Goal: Transaction & Acquisition: Purchase product/service

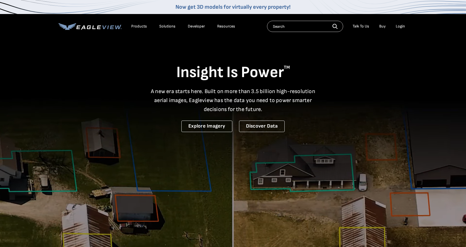
click at [402, 26] on div "Login" at bounding box center [400, 26] width 9 height 5
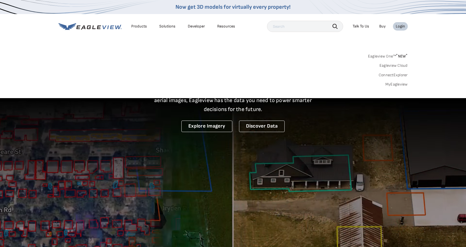
click at [399, 84] on link "MyEagleview" at bounding box center [397, 84] width 22 height 5
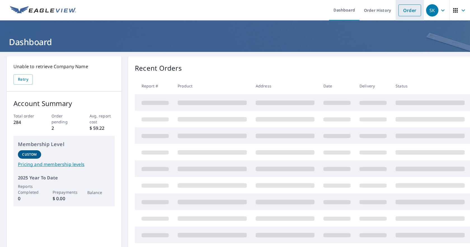
click at [406, 9] on link "Order" at bounding box center [410, 10] width 23 height 12
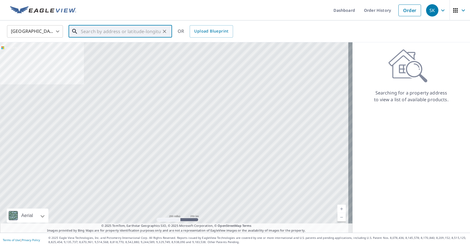
click at [129, 32] on input "text" at bounding box center [121, 32] width 80 height 16
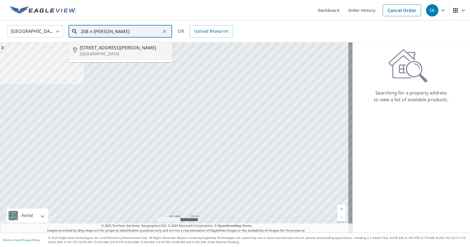
click at [116, 47] on span "[STREET_ADDRESS][PERSON_NAME]" at bounding box center [124, 47] width 88 height 7
type input "[STREET_ADDRESS][PERSON_NAME]"
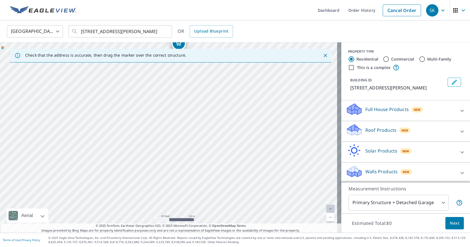
drag, startPoint x: 186, startPoint y: 102, endPoint x: 191, endPoint y: 72, distance: 30.1
click at [191, 72] on div "[STREET_ADDRESS][PERSON_NAME]" at bounding box center [171, 137] width 342 height 190
drag, startPoint x: 188, startPoint y: 90, endPoint x: 186, endPoint y: 118, distance: 28.1
click at [186, 118] on div "[STREET_ADDRESS][PERSON_NAME]" at bounding box center [171, 137] width 342 height 190
click at [459, 130] on icon at bounding box center [462, 131] width 7 height 7
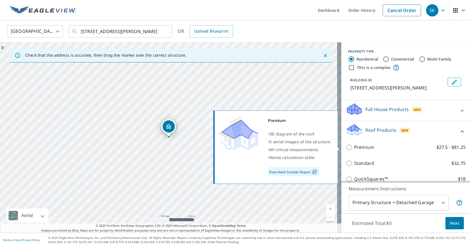
click at [346, 146] on input "Premium $27.5 - $81.25" at bounding box center [350, 147] width 8 height 7
checkbox input "true"
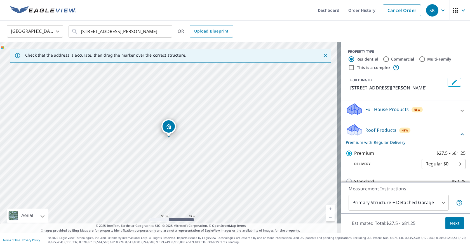
click at [452, 221] on span "Next" at bounding box center [455, 223] width 10 height 7
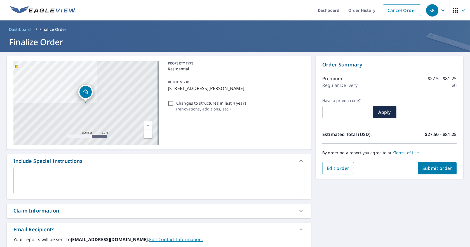
click at [65, 179] on textarea at bounding box center [158, 181] width 283 height 16
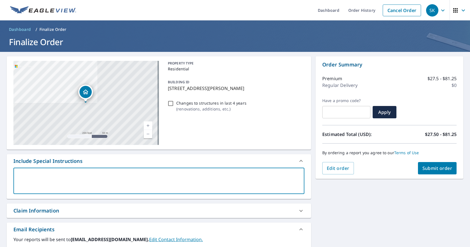
type textarea "h"
type textarea "x"
checkbox input "true"
type textarea "ho"
type textarea "x"
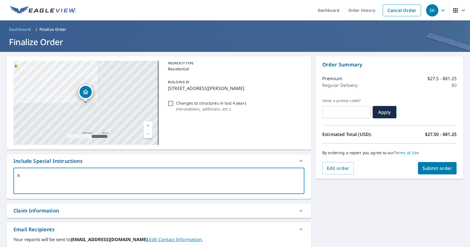
checkbox input "true"
type textarea "hou"
type textarea "x"
checkbox input "true"
type textarea "hous"
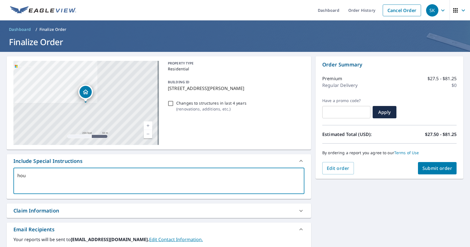
type textarea "x"
checkbox input "true"
type textarea "house"
type textarea "x"
checkbox input "true"
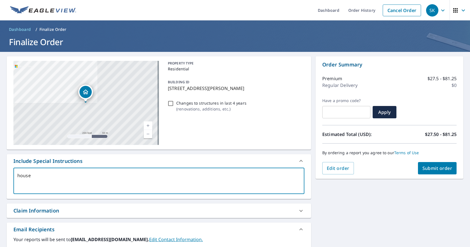
type textarea "house"
type textarea "x"
checkbox input "true"
type textarea "house a"
type textarea "x"
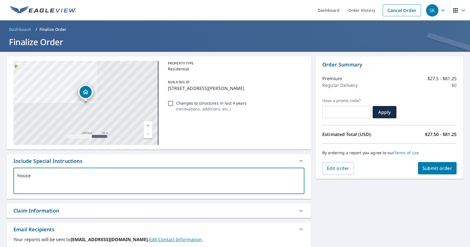
checkbox input "true"
type textarea "house an"
type textarea "x"
checkbox input "true"
type textarea "house and"
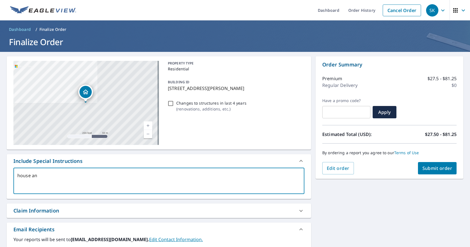
type textarea "x"
checkbox input "true"
type textarea "house and"
type textarea "x"
checkbox input "true"
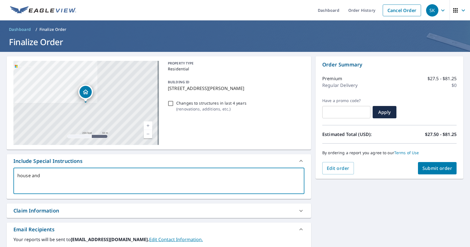
type textarea "house and d"
type textarea "x"
checkbox input "true"
type textarea "house and de"
type textarea "x"
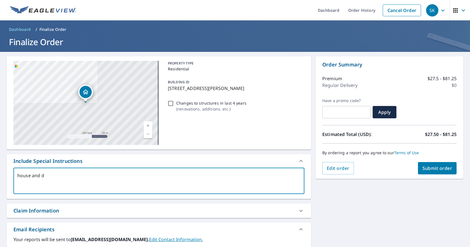
checkbox input "true"
type textarea "house and det"
type textarea "x"
checkbox input "true"
type textarea "house and deta"
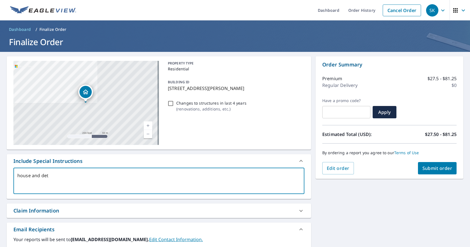
type textarea "x"
checkbox input "true"
type textarea "house and detac"
type textarea "x"
checkbox input "true"
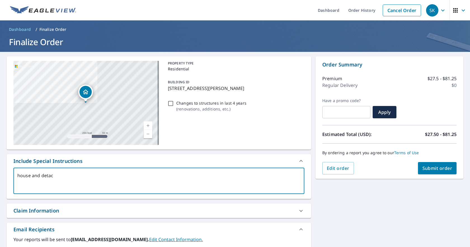
type textarea "house and detacc"
type textarea "x"
checkbox input "true"
type textarea "house and detacch"
type textarea "x"
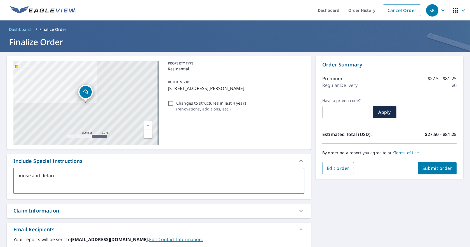
checkbox input "true"
type textarea "house and detacche"
type textarea "x"
checkbox input "true"
type textarea "house and detacched"
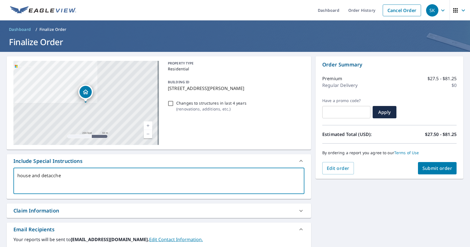
type textarea "x"
checkbox input "true"
type textarea "house and detacched"
type textarea "x"
checkbox input "true"
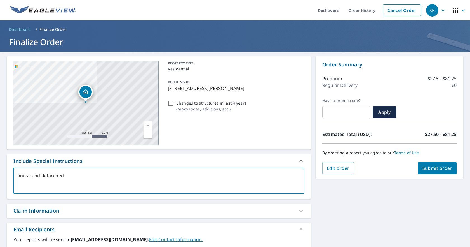
type textarea "house and detacched g"
type textarea "x"
checkbox input "true"
type textarea "house and detacched ga"
type textarea "x"
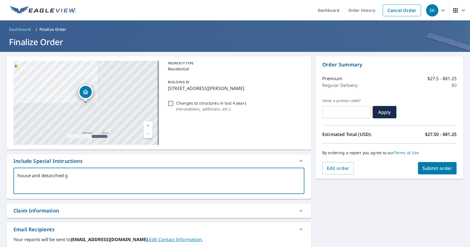
checkbox input "true"
type textarea "house and detacched gar"
type textarea "x"
checkbox input "true"
type textarea "house and detacched gara"
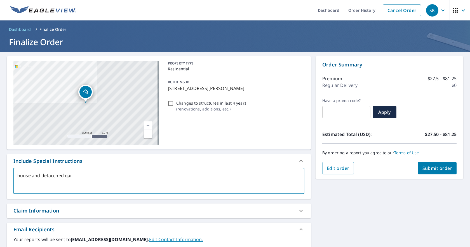
type textarea "x"
checkbox input "true"
type textarea "house and detacched garag"
type textarea "x"
checkbox input "true"
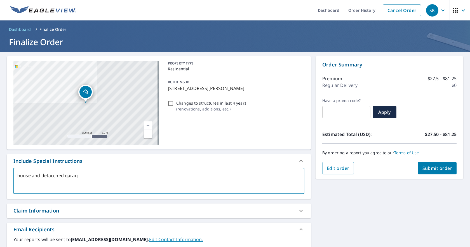
type textarea "house and detacched garage"
type textarea "x"
checkbox input "true"
type textarea "house and detacched garage"
type textarea "x"
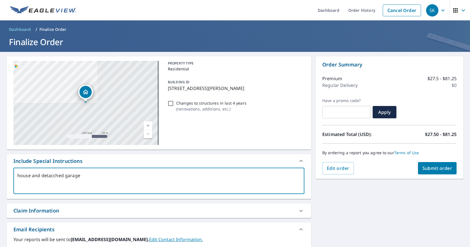
checkbox input "true"
type textarea "house and detacched garage p"
type textarea "x"
checkbox input "true"
type textarea "house and detacched garage pl"
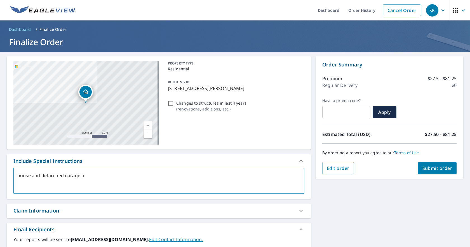
type textarea "x"
checkbox input "true"
type textarea "house and detacched garage plu"
type textarea "x"
checkbox input "true"
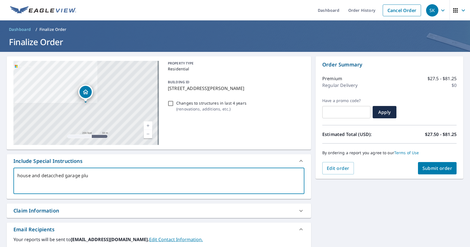
type textarea "house and detacched garage plus"
type textarea "x"
checkbox input "true"
type textarea "house and detacched garage plus"
type textarea "x"
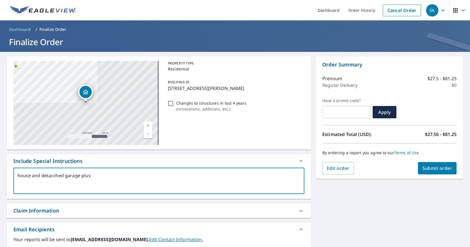
checkbox input "true"
type textarea "house and detacched garage plus f"
type textarea "x"
checkbox input "true"
type textarea "house and detacched garage plus fl"
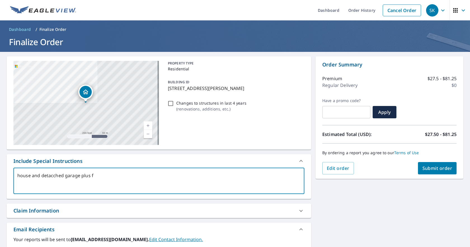
type textarea "x"
checkbox input "true"
type textarea "house and detacched garage plus fla"
type textarea "x"
checkbox input "true"
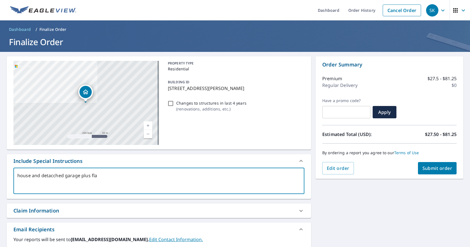
type textarea "house and detacched garage plus flat"
type textarea "x"
checkbox input "true"
type textarea "house and detacched garage plus flat"
type textarea "x"
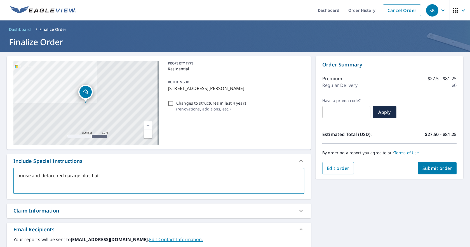
checkbox input "true"
type textarea "house and detacched garage plus flat a"
type textarea "x"
checkbox input "true"
type textarea "house and detacched garage plus flat ar"
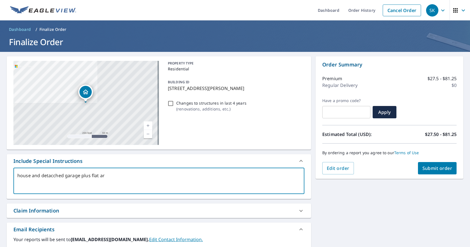
type textarea "x"
checkbox input "true"
type textarea "house and detacched garage plus flat are"
type textarea "x"
checkbox input "true"
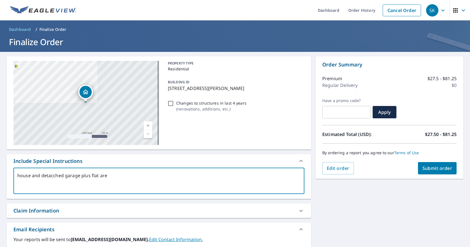
type textarea "house and detacched garage plus flat area"
type textarea "x"
checkbox input "true"
type textarea "house and detacched garage plus flat areas"
type textarea "x"
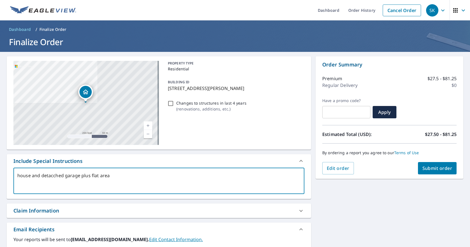
checkbox input "true"
type textarea "house and detached garage plus flat areas"
type textarea "x"
checkbox input "true"
type textarea "house and detached garage plus flat areas"
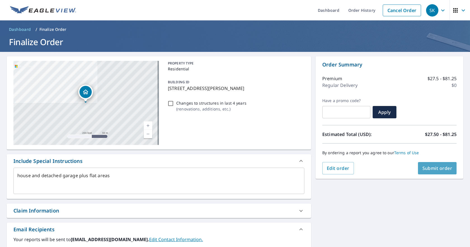
click at [427, 169] on span "Submit order" at bounding box center [438, 168] width 30 height 6
type textarea "x"
checkbox input "true"
